Goal: Navigation & Orientation: Go to known website

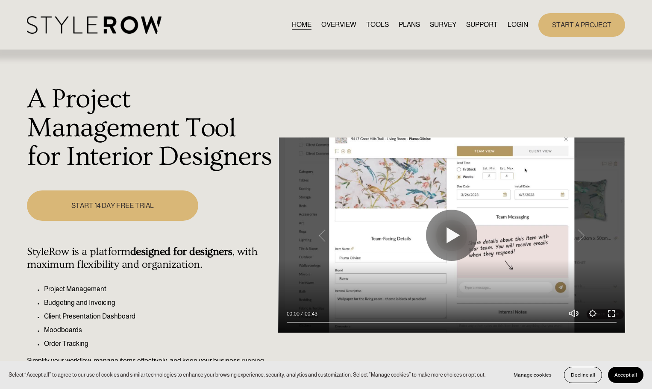
click at [520, 24] on link "LOGIN" at bounding box center [517, 25] width 20 height 12
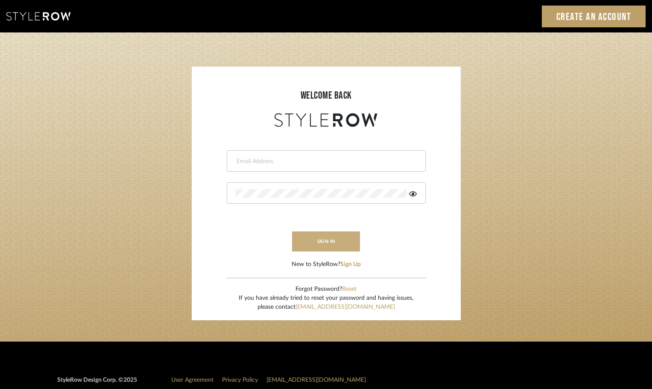
type input "ashleigh@nestkbhomedesign.com"
click at [330, 237] on button "sign in" at bounding box center [326, 241] width 68 height 20
